Goal: Task Accomplishment & Management: Complete application form

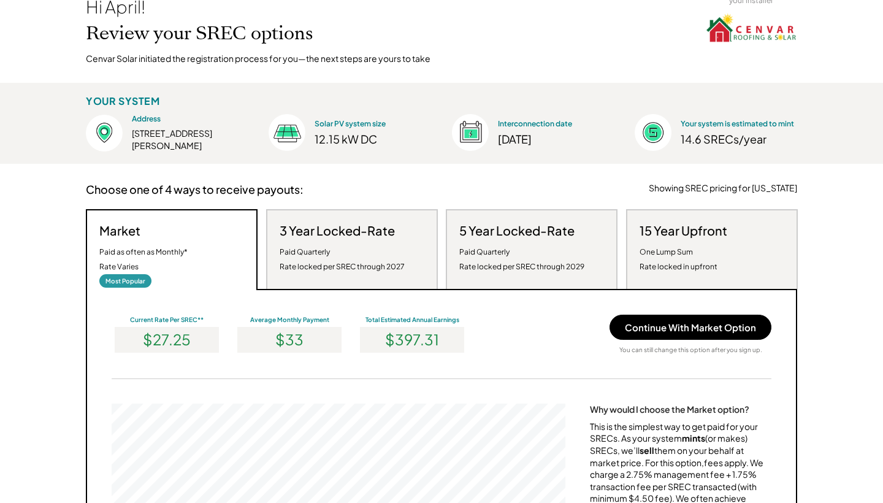
scroll to position [79, 0]
click at [354, 238] on div "3 Year Locked-Rate Paid Quarterly Rate locked per SREC through 2027" at bounding box center [342, 247] width 125 height 51
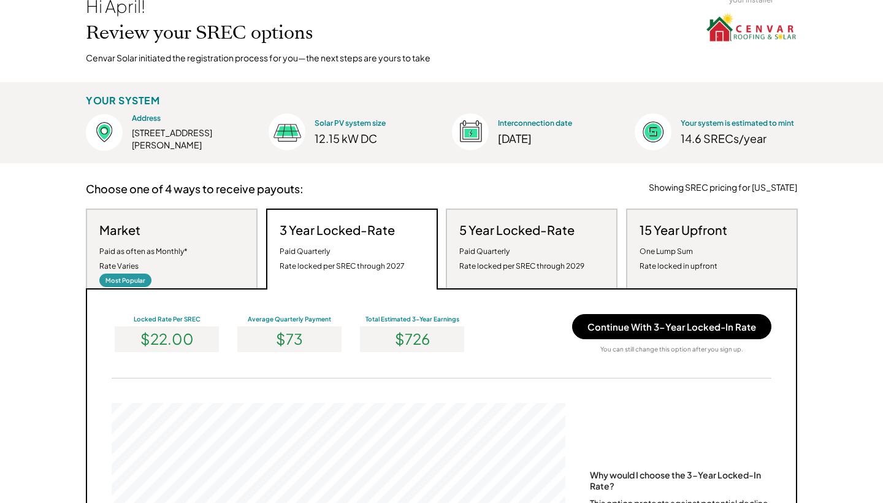
scroll to position [233, 454]
click at [481, 237] on div "5 Year Locked-Rate Paid Quarterly Rate locked per SREC through 2029" at bounding box center [521, 247] width 125 height 51
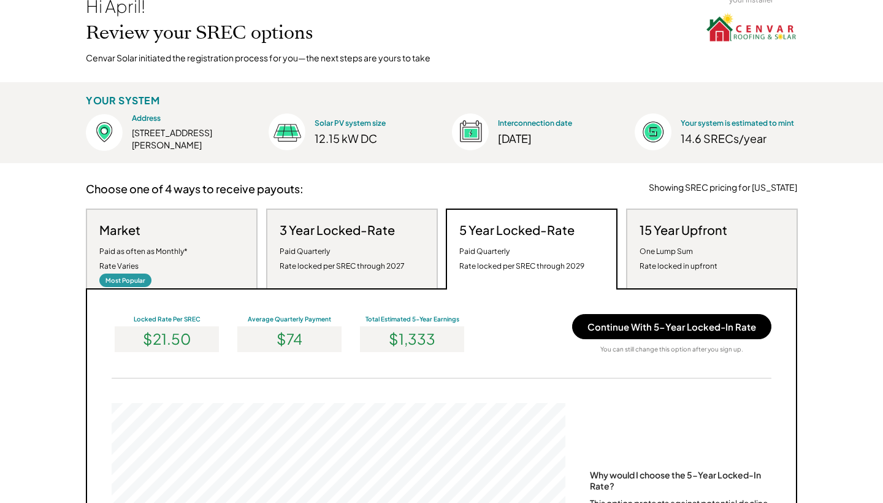
click at [670, 244] on div "One Lump Sum Rate locked in upfront" at bounding box center [678, 258] width 78 height 29
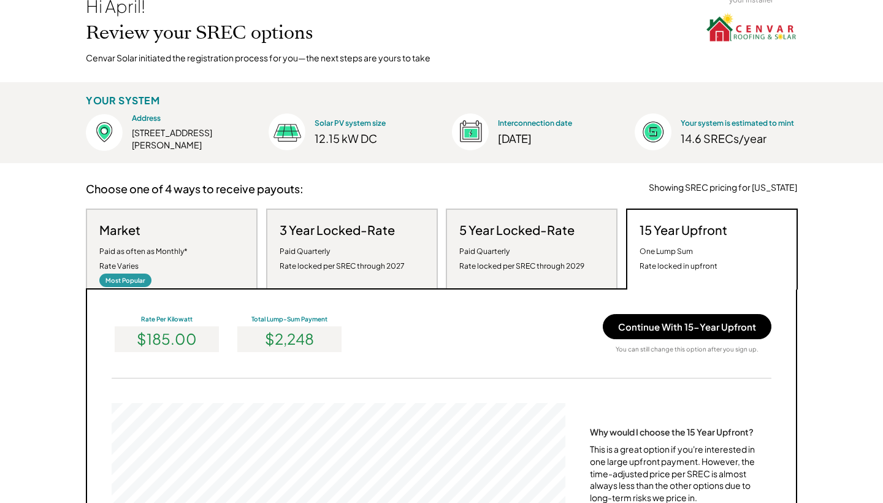
click at [151, 273] on div "Most Popular" at bounding box center [125, 279] width 52 height 13
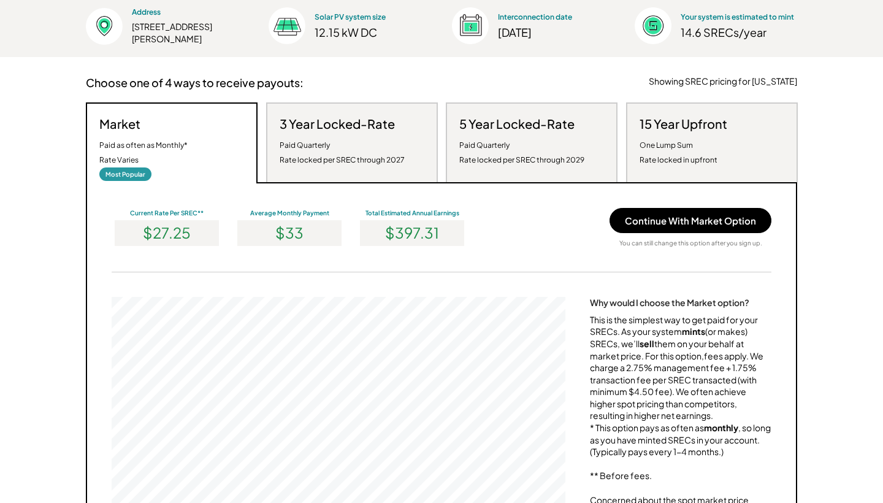
scroll to position [184, 0]
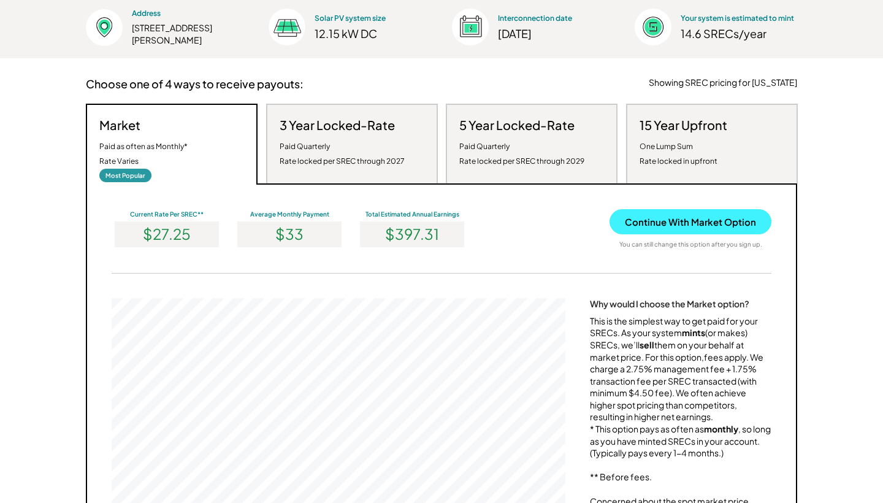
click at [681, 221] on button "Continue With Market Option" at bounding box center [690, 221] width 162 height 25
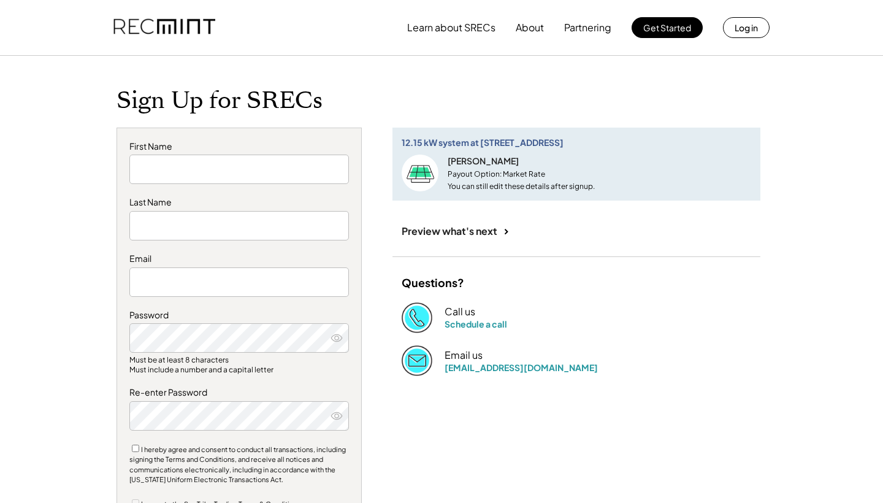
type input "*****"
type input "*******"
type input "**********"
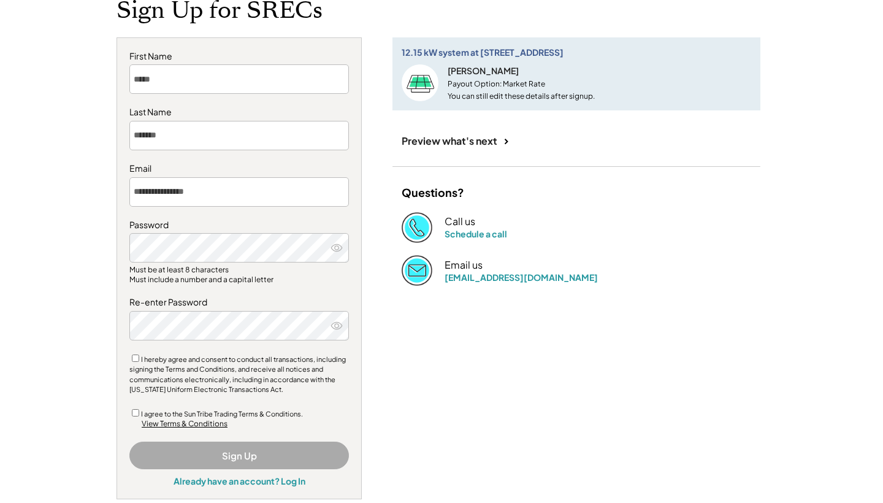
scroll to position [93, 0]
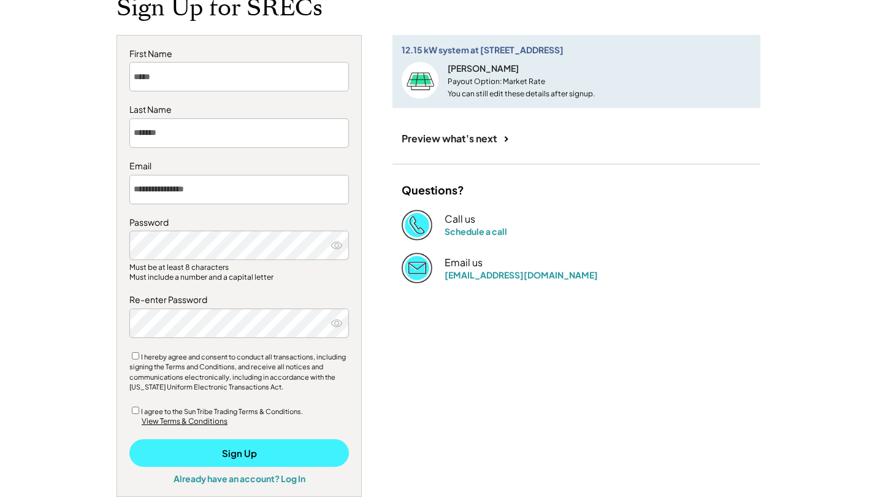
click at [243, 449] on button "Sign Up" at bounding box center [238, 453] width 219 height 28
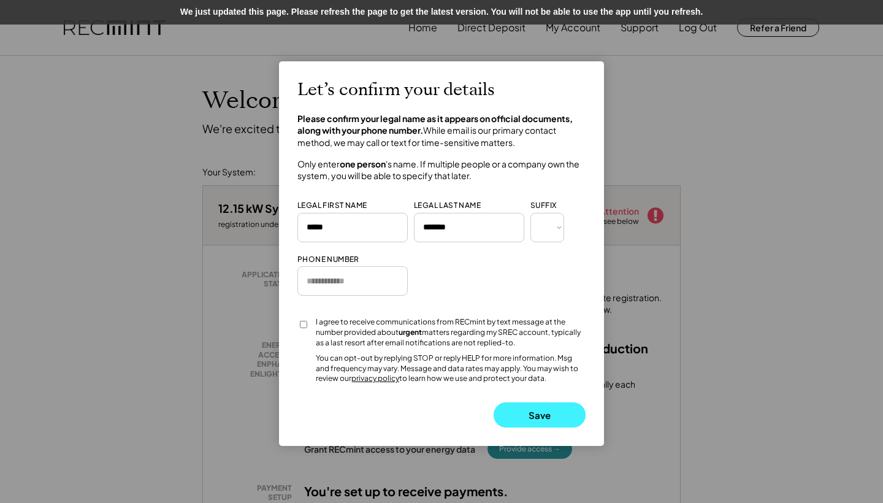
click at [530, 403] on button "Save" at bounding box center [540, 414] width 92 height 25
click at [544, 403] on button "Save" at bounding box center [540, 414] width 92 height 25
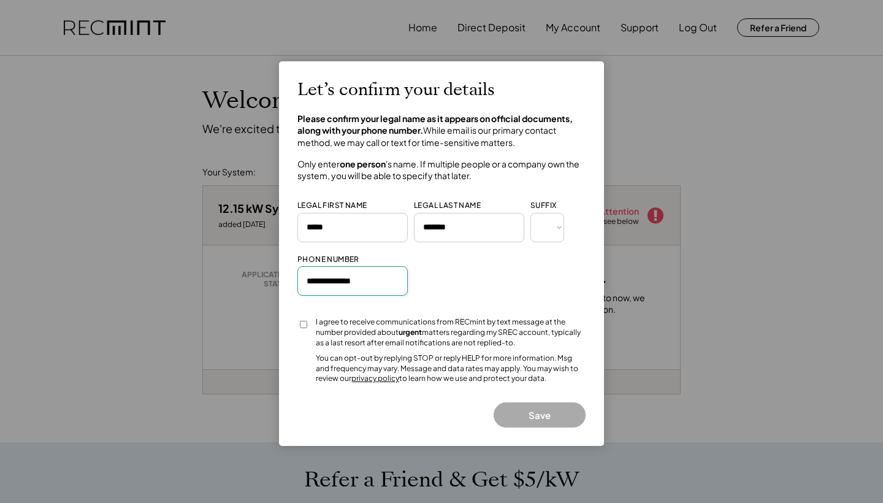
type input "**********"
click at [524, 405] on button "Save" at bounding box center [540, 414] width 92 height 25
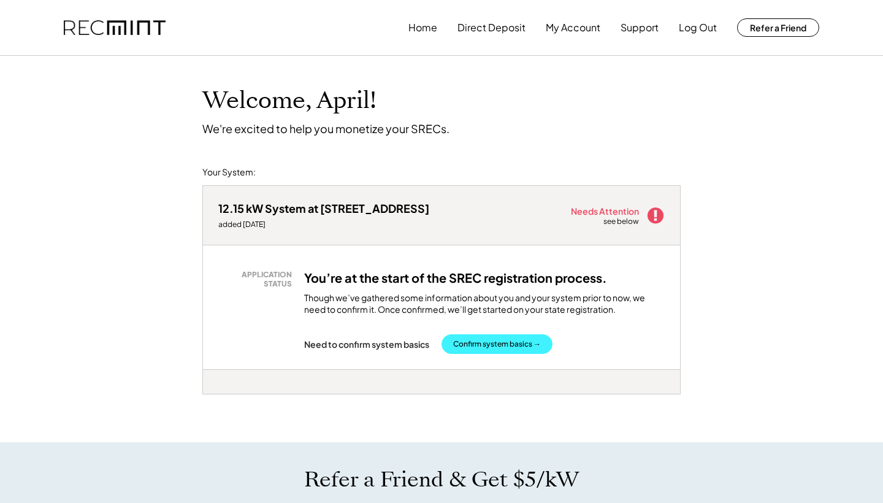
click at [504, 341] on button "Confirm system basics →" at bounding box center [496, 344] width 111 height 20
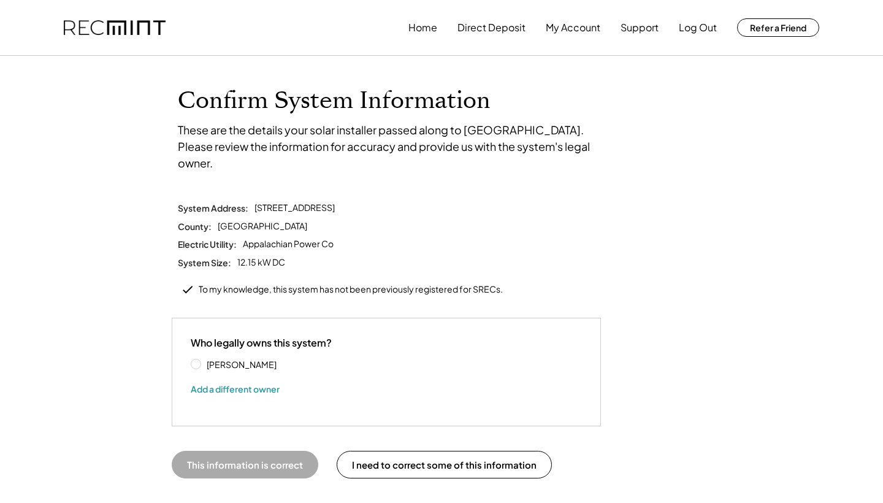
click at [203, 360] on label "[PERSON_NAME]" at bounding box center [258, 364] width 110 height 9
click at [262, 451] on button "This information is correct" at bounding box center [245, 465] width 147 height 28
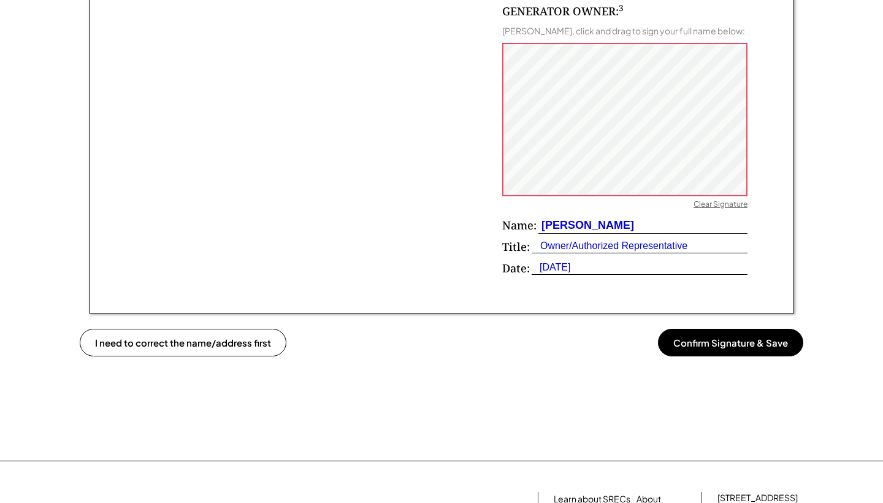
scroll to position [823, 0]
click at [705, 335] on button "Confirm Signature & Save" at bounding box center [730, 342] width 145 height 28
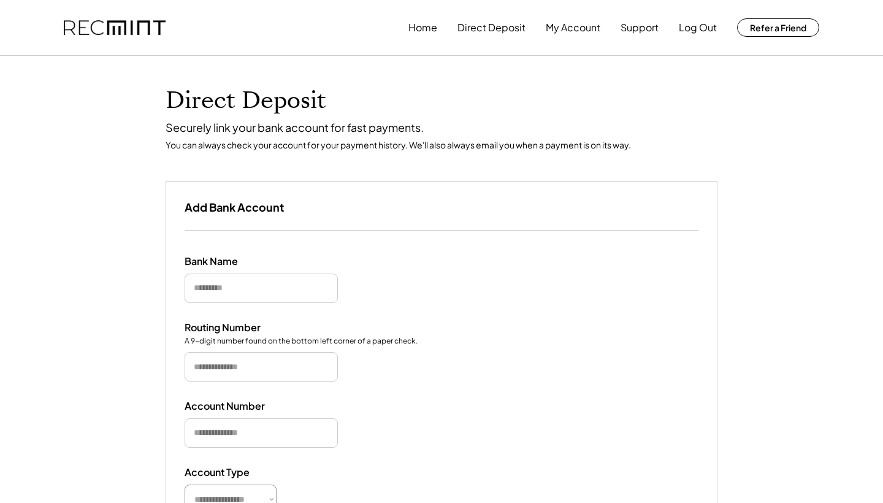
click at [297, 282] on input "input" at bounding box center [261, 287] width 153 height 29
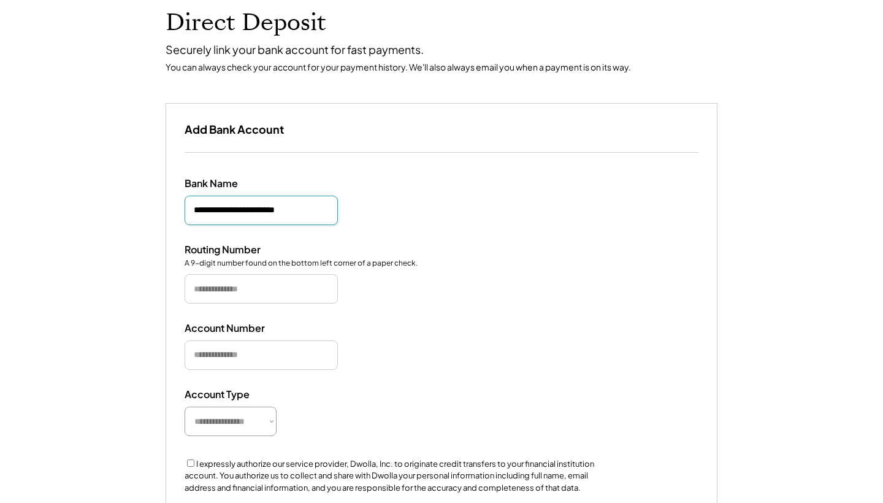
scroll to position [78, 0]
type input "**********"
click at [262, 288] on input "input" at bounding box center [261, 287] width 153 height 29
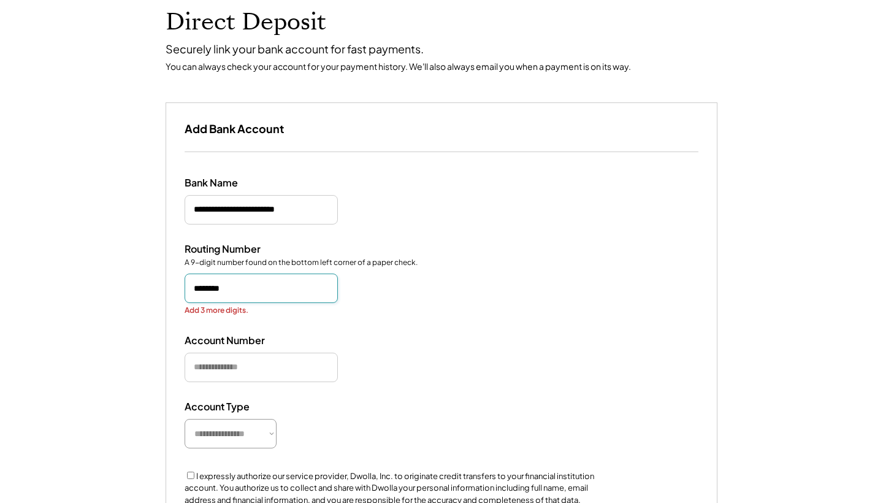
type input "*********"
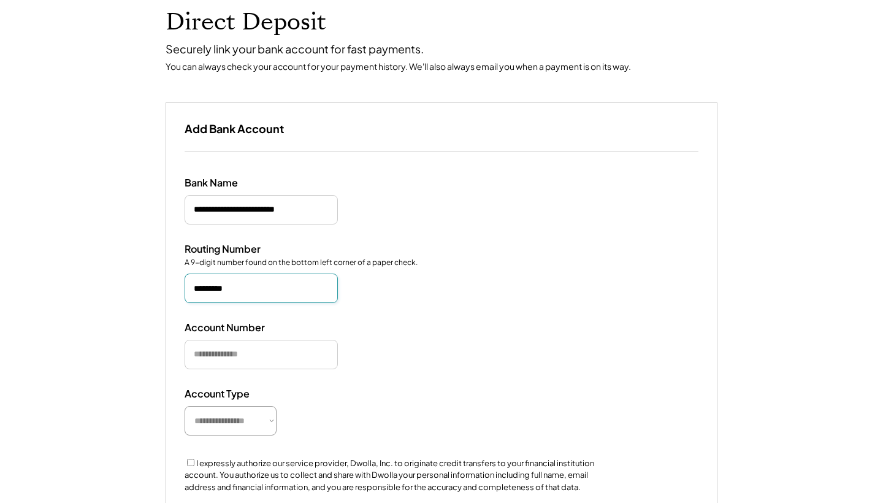
click at [242, 349] on input "input" at bounding box center [261, 354] width 153 height 29
type input "*********"
select select "*********"
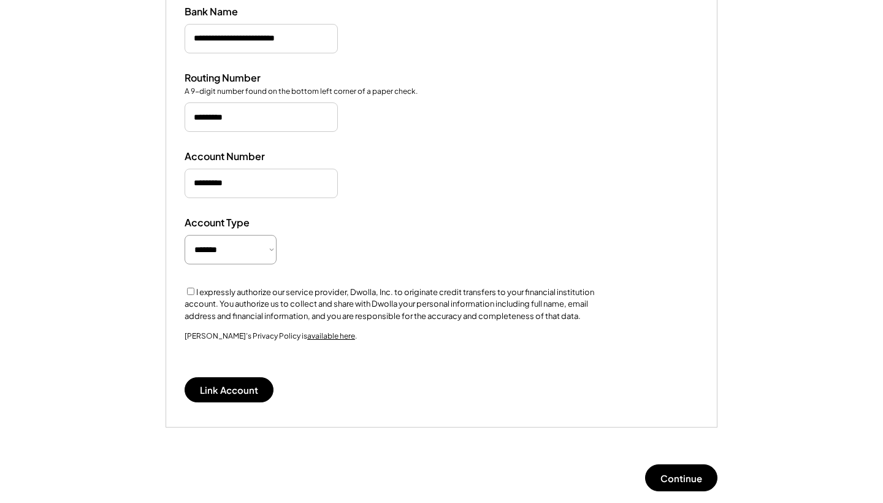
scroll to position [255, 0]
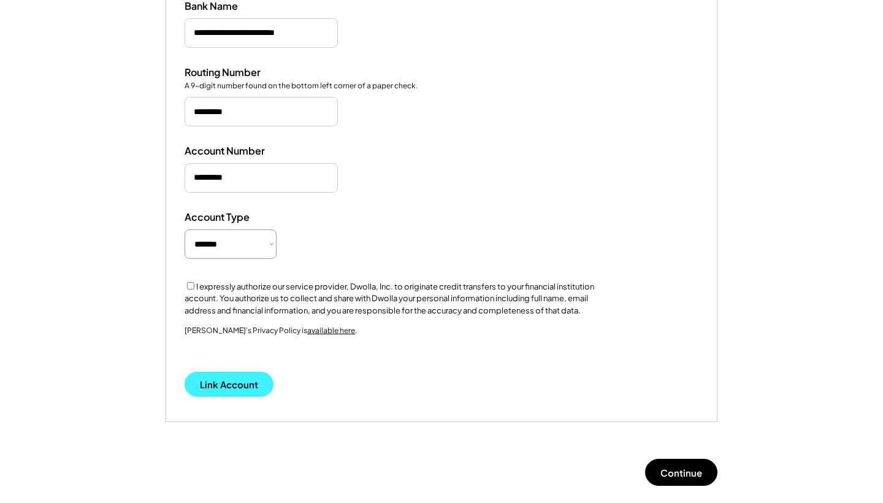
click at [250, 378] on button "Link Account" at bounding box center [229, 384] width 89 height 25
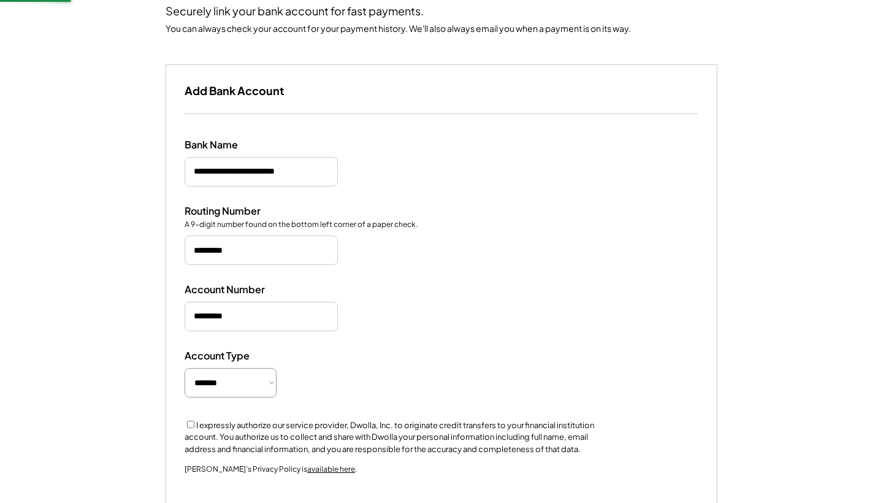
scroll to position [86, 0]
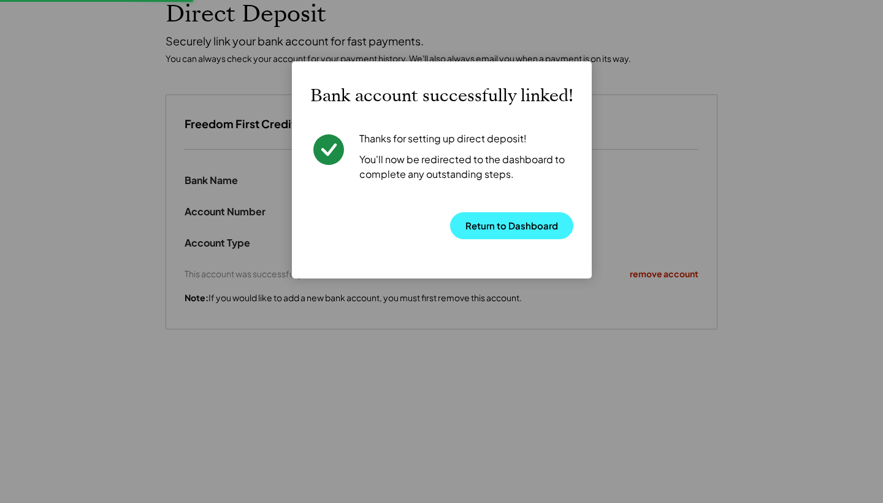
click at [501, 226] on button "Return to Dashboard" at bounding box center [511, 225] width 123 height 27
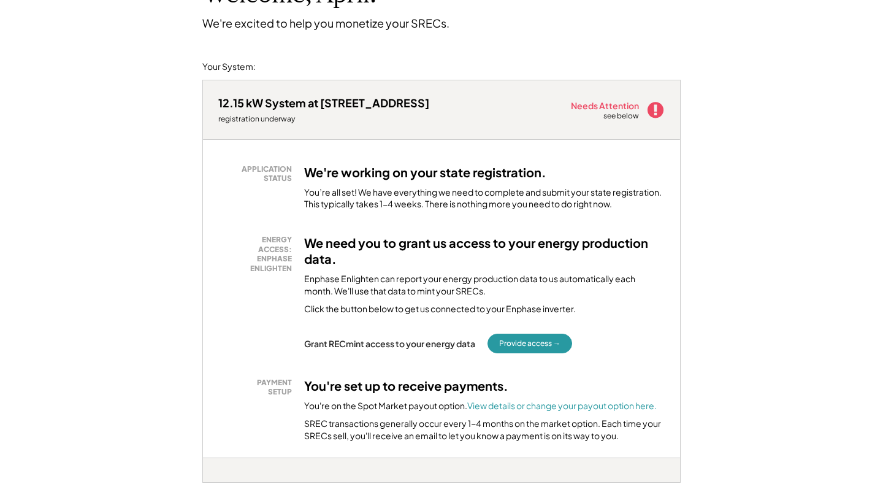
scroll to position [106, 0]
click at [534, 337] on button "Provide access →" at bounding box center [529, 343] width 85 height 20
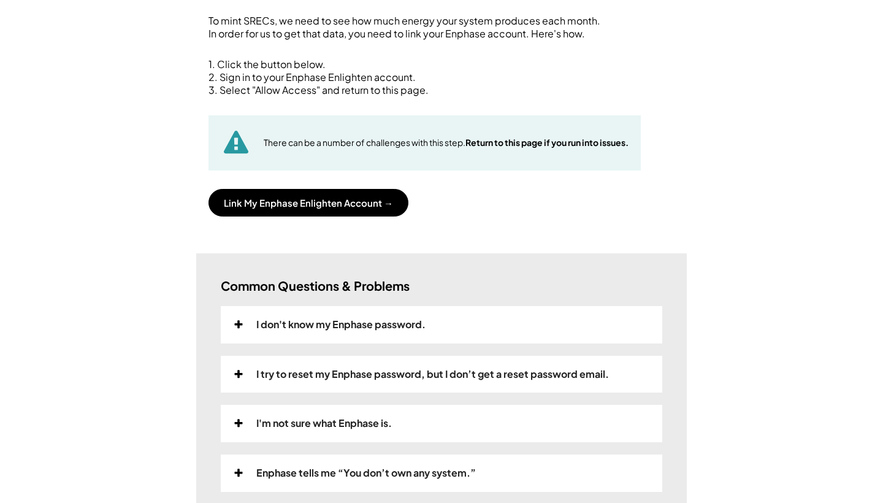
scroll to position [129, 0]
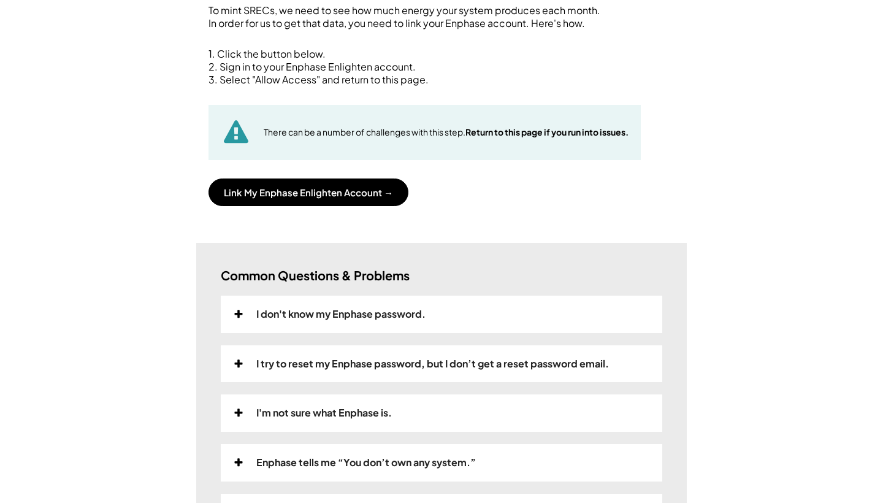
click at [238, 408] on icon at bounding box center [238, 413] width 11 height 10
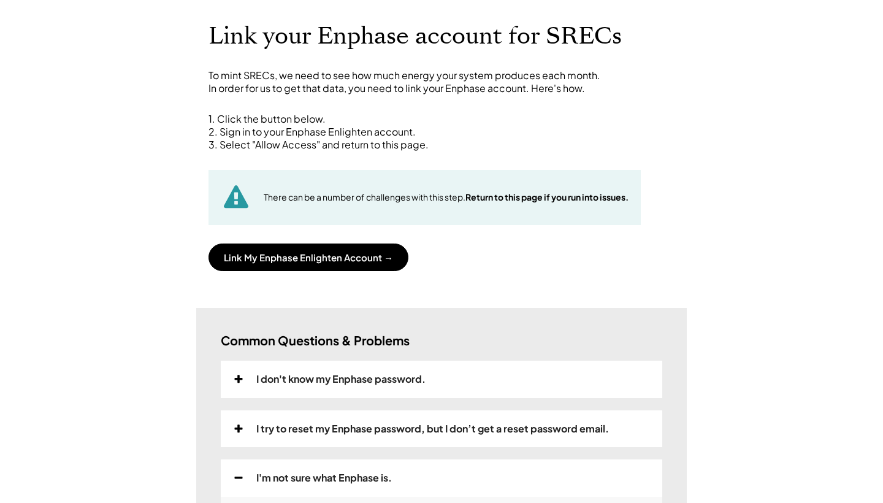
scroll to position [64, 0]
click at [238, 375] on use at bounding box center [239, 379] width 8 height 8
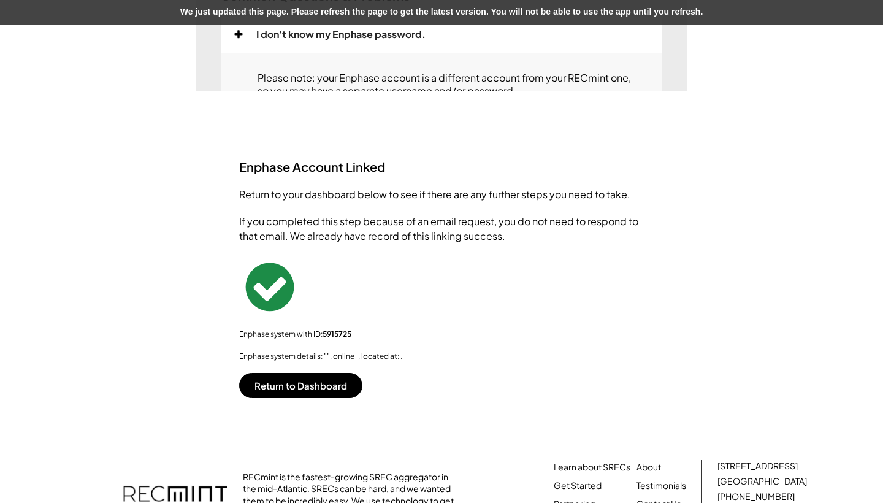
scroll to position [115, 0]
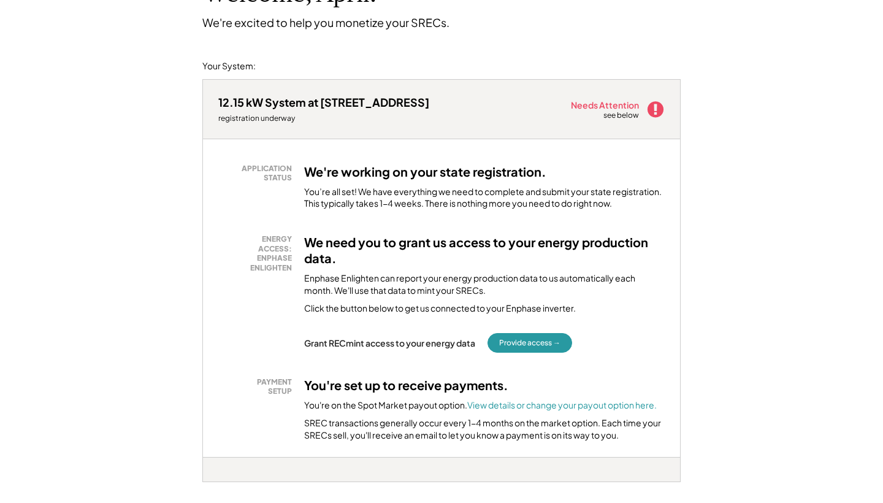
scroll to position [107, 0]
click at [525, 340] on button "Provide access →" at bounding box center [529, 342] width 85 height 20
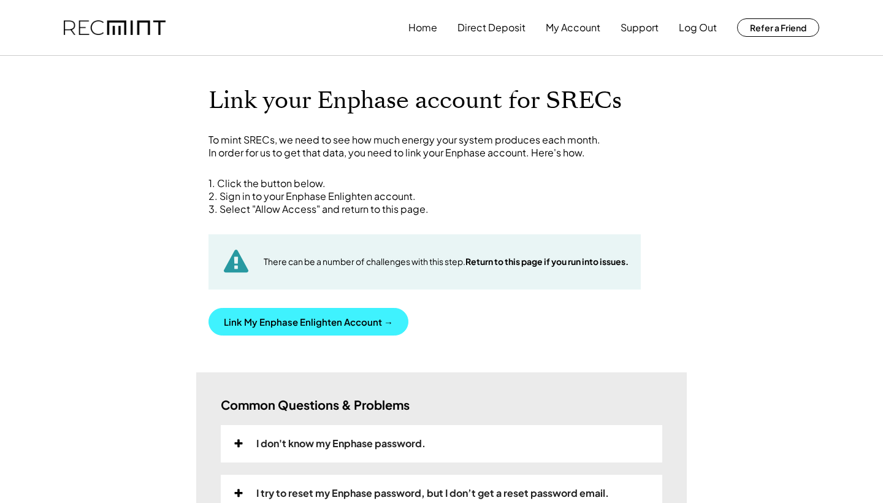
click at [341, 319] on button "Link My Enphase Enlighten Account →" at bounding box center [308, 322] width 200 height 28
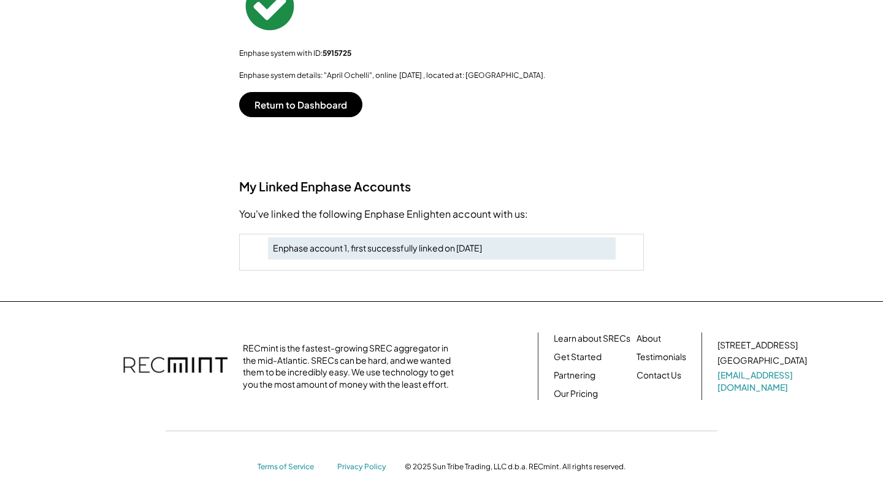
scroll to position [269, 0]
